Goal: Go to known website: Access a specific website the user already knows

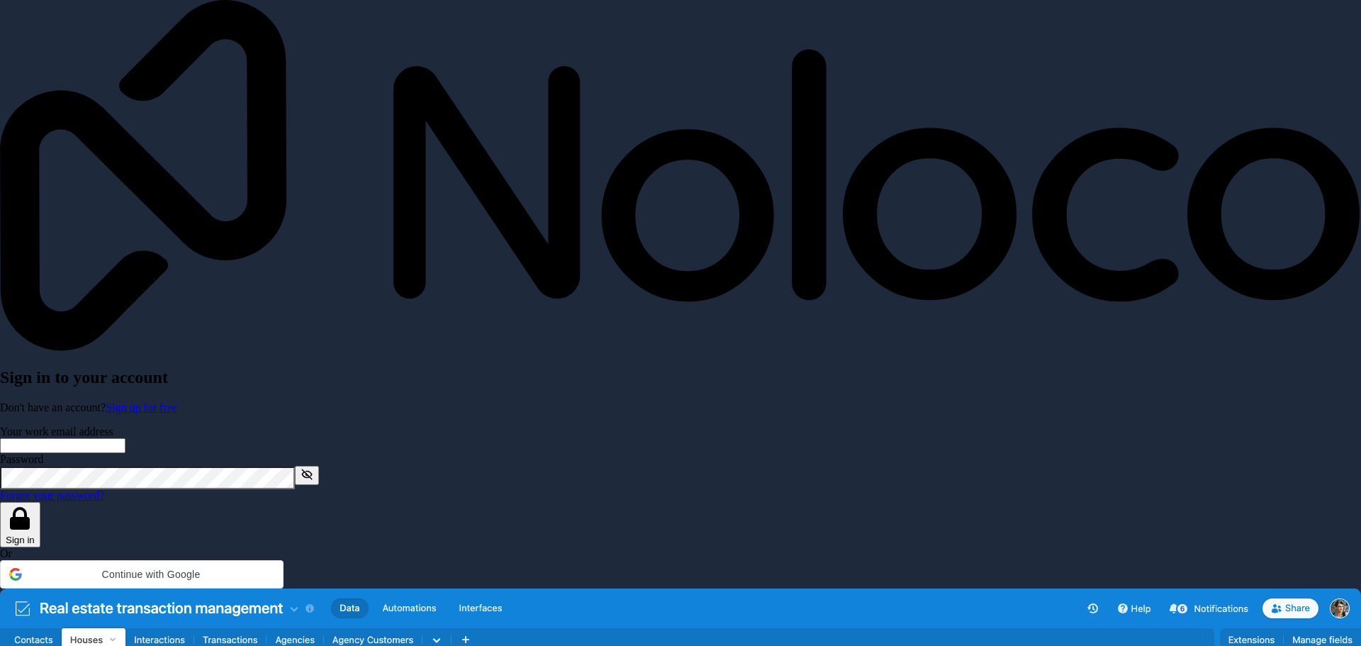
type input "[EMAIL_ADDRESS][DOMAIN_NAME]"
click at [40, 502] on button "Sign in" at bounding box center [20, 525] width 40 height 46
